Goal: Task Accomplishment & Management: Use online tool/utility

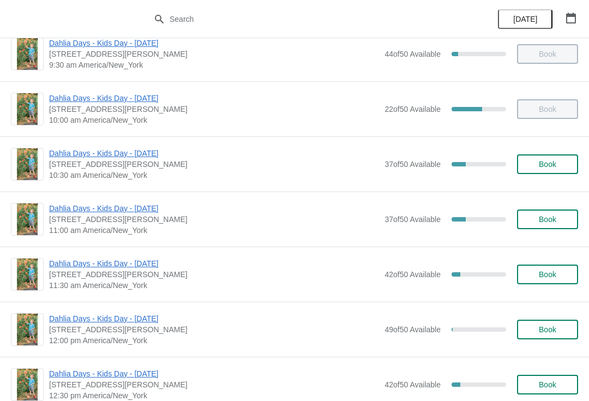
scroll to position [190, 0]
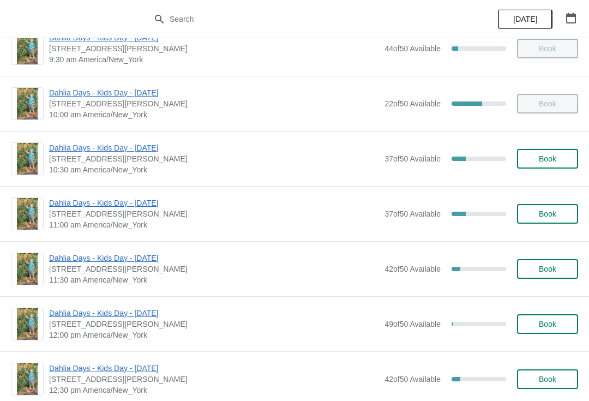
click at [141, 200] on span "Dahlia Days - Kids Day - [DATE]" at bounding box center [214, 202] width 330 height 11
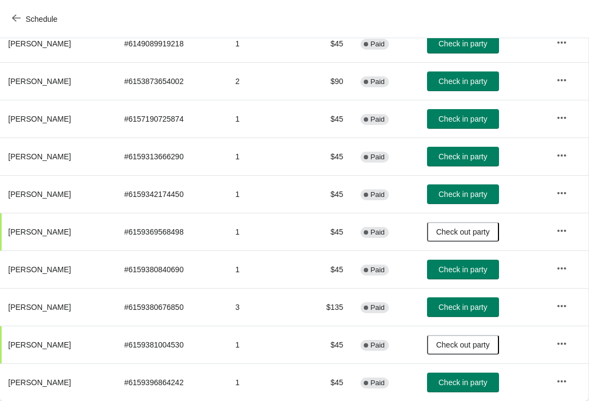
scroll to position [156, 1]
click at [467, 378] on span "Check in party" at bounding box center [463, 382] width 49 height 9
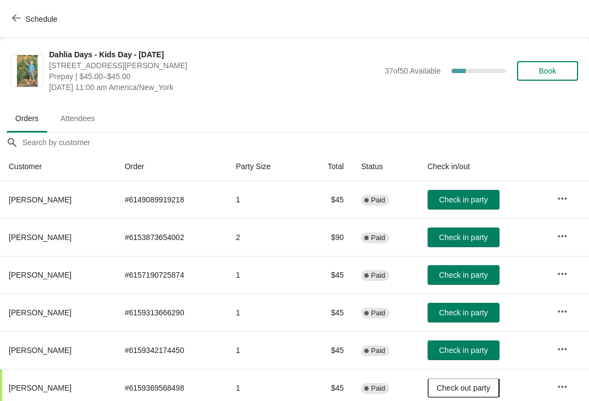
scroll to position [0, 0]
click at [9, 14] on button "Schedule" at bounding box center [35, 19] width 61 height 20
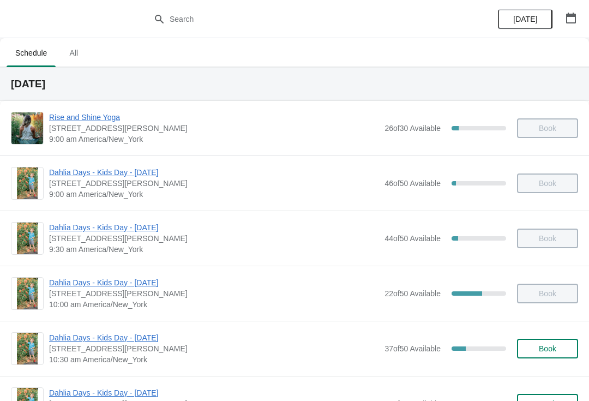
click at [79, 333] on span "Dahlia Days - Kids Day - [DATE]" at bounding box center [214, 337] width 330 height 11
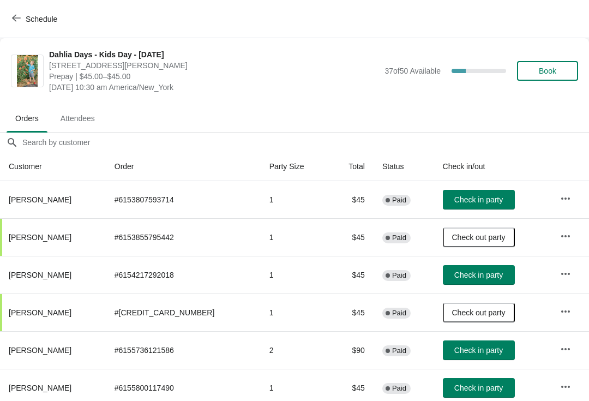
click at [472, 201] on span "Check in party" at bounding box center [478, 199] width 49 height 9
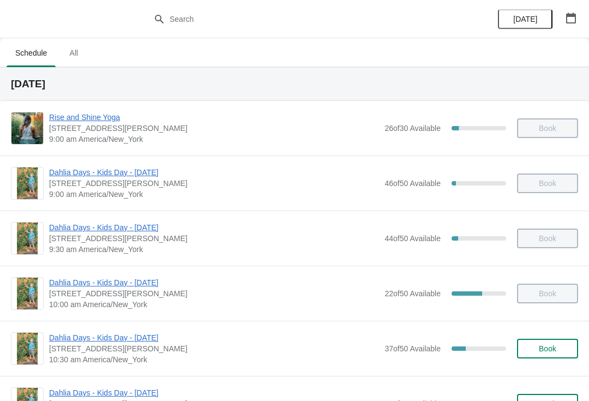
click at [142, 343] on span "Dahlia Days - Kids Day - [DATE]" at bounding box center [214, 337] width 330 height 11
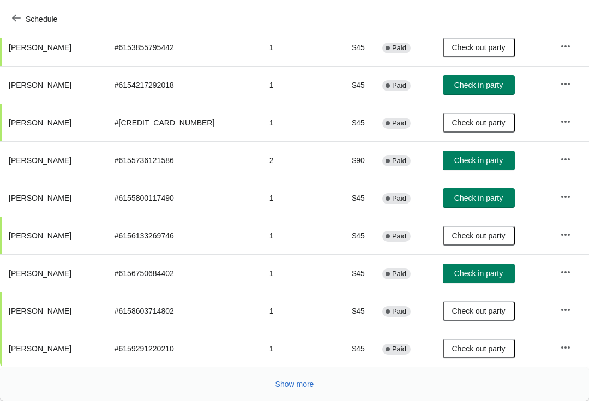
scroll to position [190, 0]
click at [299, 392] on button "Show more" at bounding box center [294, 384] width 47 height 20
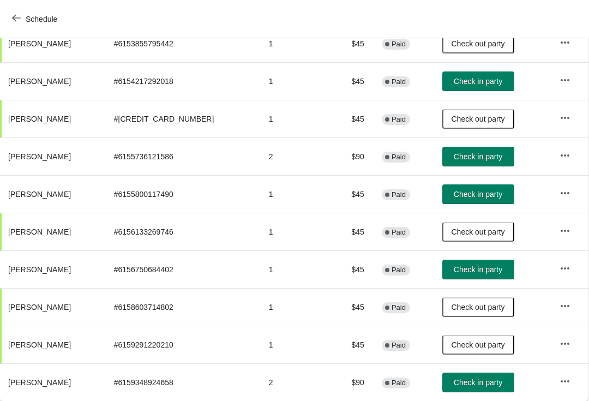
scroll to position [194, 1]
click at [476, 391] on button "Check in party" at bounding box center [478, 383] width 72 height 20
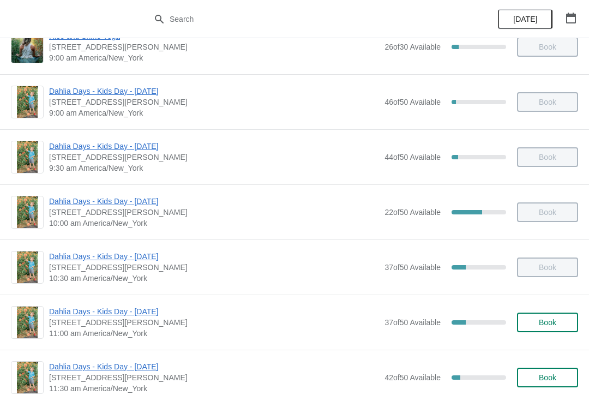
scroll to position [87, 0]
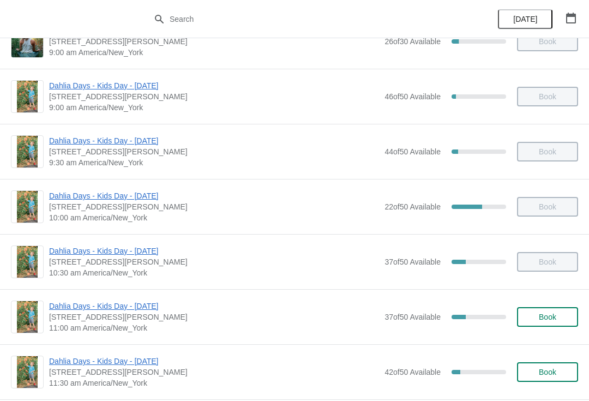
click at [65, 297] on div "Dahlia Days - Kids Day - Sat Sept 20th 4 Jacobs Lane, Norwell, MA, USA 11:00 am…" at bounding box center [294, 316] width 589 height 55
click at [63, 307] on span "Dahlia Days - Kids Day - [DATE]" at bounding box center [214, 306] width 330 height 11
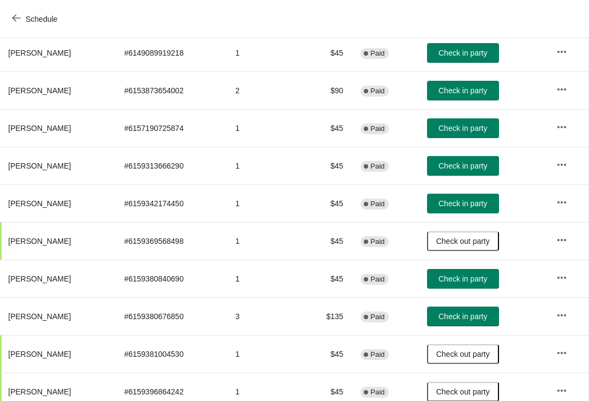
scroll to position [148, 1]
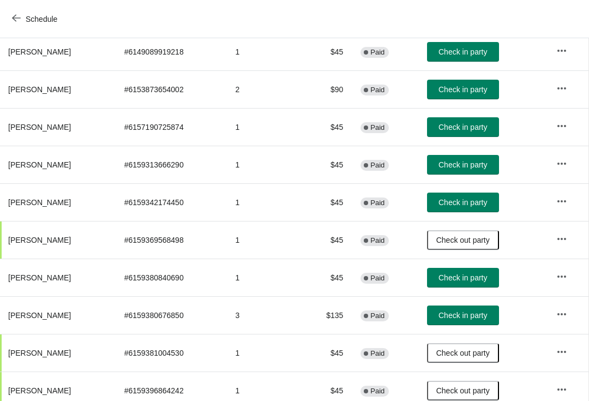
click at [466, 205] on span "Check in party" at bounding box center [463, 202] width 49 height 9
click at [21, 28] on button "Schedule" at bounding box center [35, 19] width 61 height 20
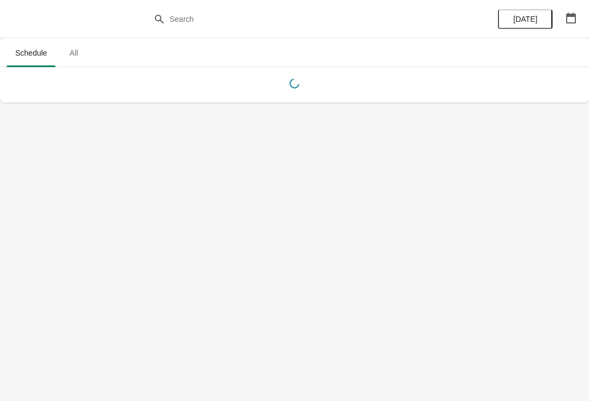
click at [15, 22] on div at bounding box center [294, 19] width 589 height 38
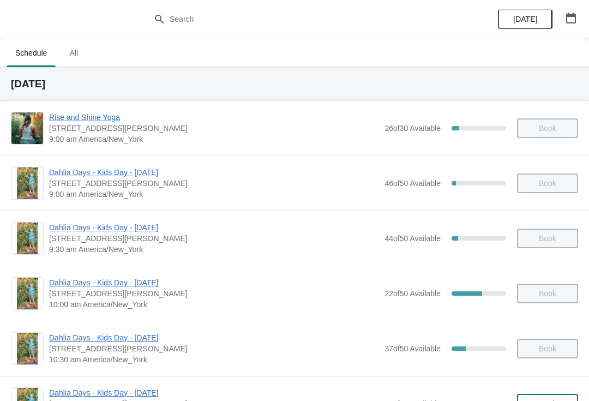
click at [80, 333] on span "Dahlia Days - Kids Day - [DATE]" at bounding box center [214, 337] width 330 height 11
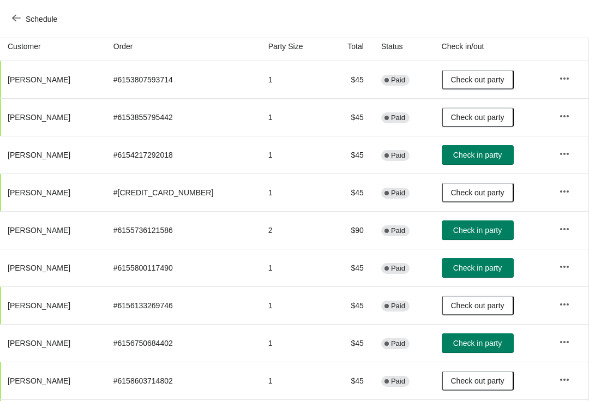
scroll to position [120, 1]
click at [450, 261] on button "Check in party" at bounding box center [478, 268] width 72 height 20
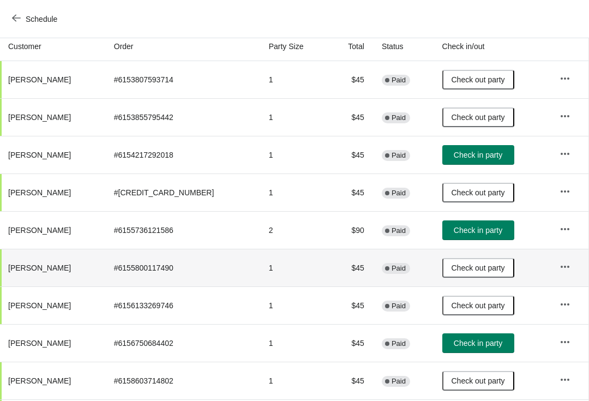
click at [15, 14] on icon "button" at bounding box center [16, 18] width 9 height 9
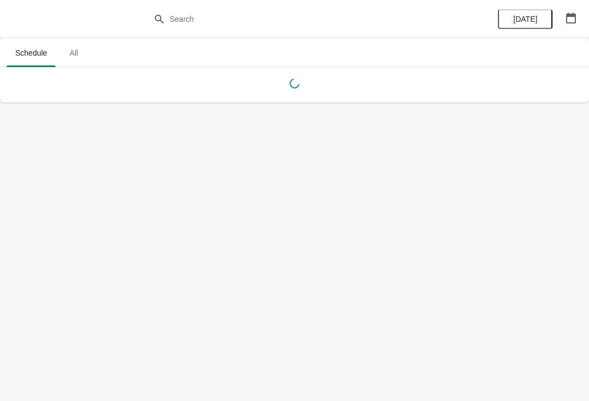
scroll to position [0, 0]
